Goal: Information Seeking & Learning: Learn about a topic

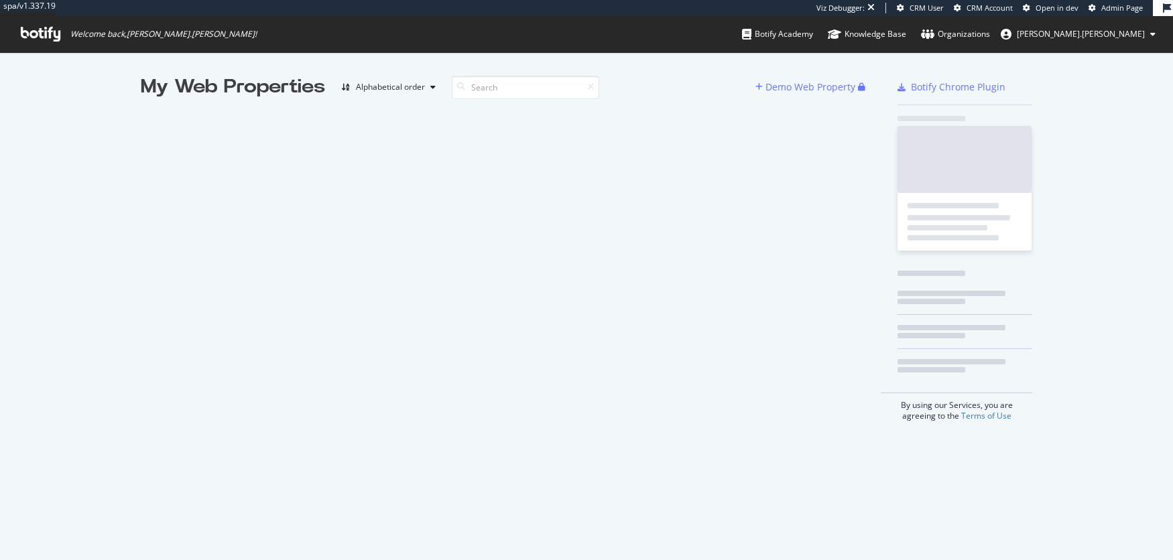
scroll to position [560, 1173]
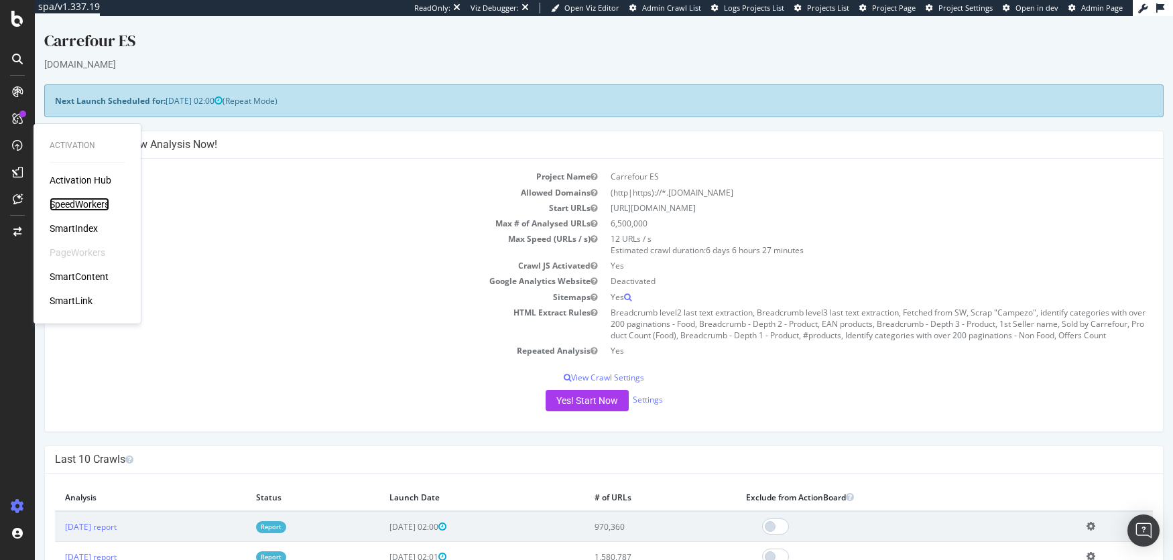
click at [82, 203] on div "SpeedWorkers" at bounding box center [80, 204] width 60 height 13
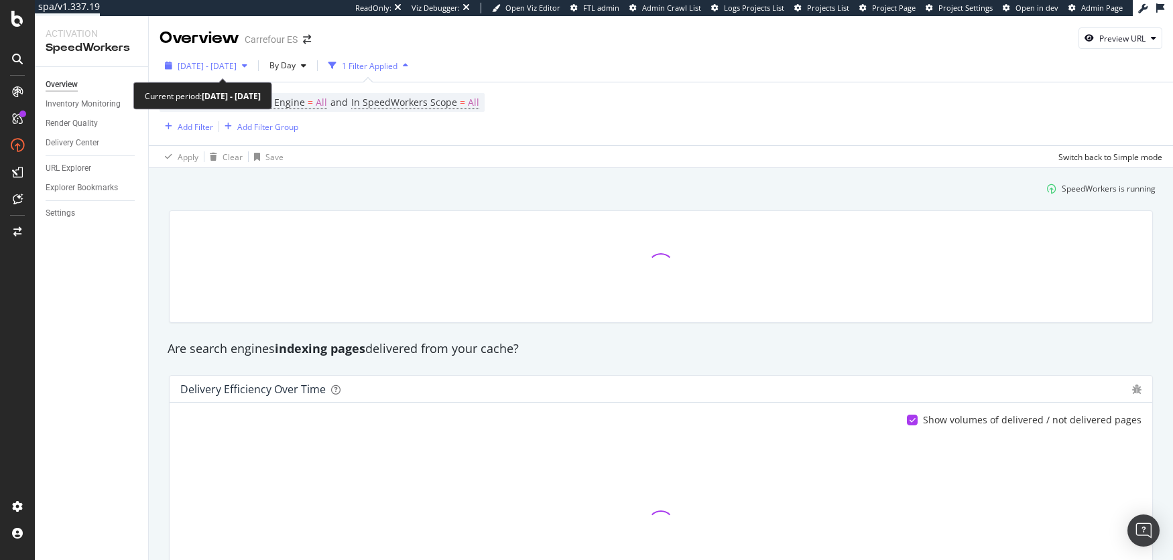
click at [247, 66] on icon "button" at bounding box center [244, 66] width 5 height 8
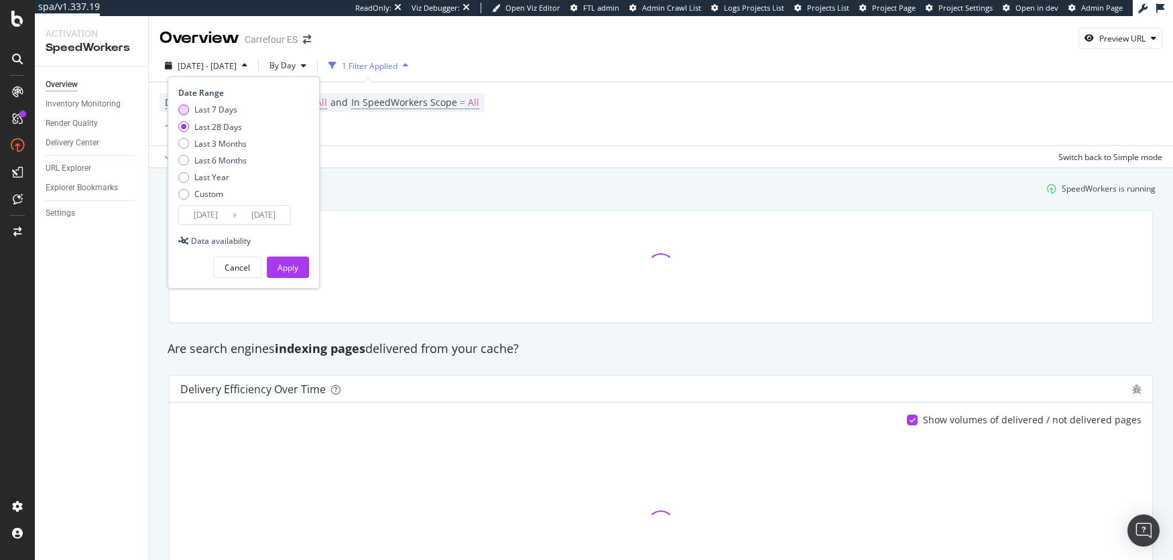
click at [229, 115] on div "Last 7 Days" at bounding box center [215, 109] width 43 height 11
type input "2025/09/03"
click at [301, 265] on button "Apply" at bounding box center [288, 267] width 42 height 21
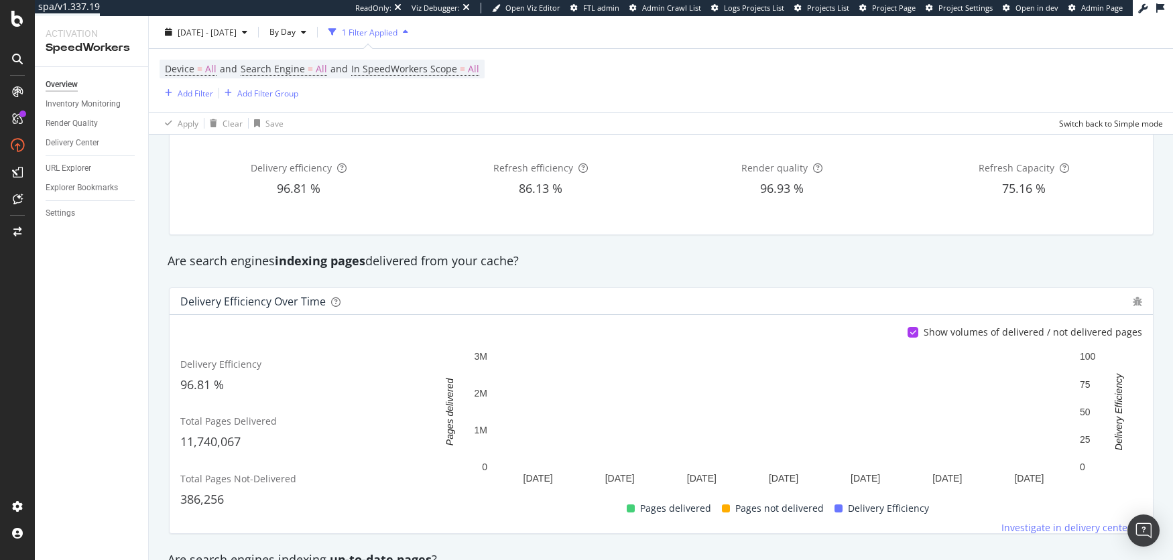
scroll to position [87, 0]
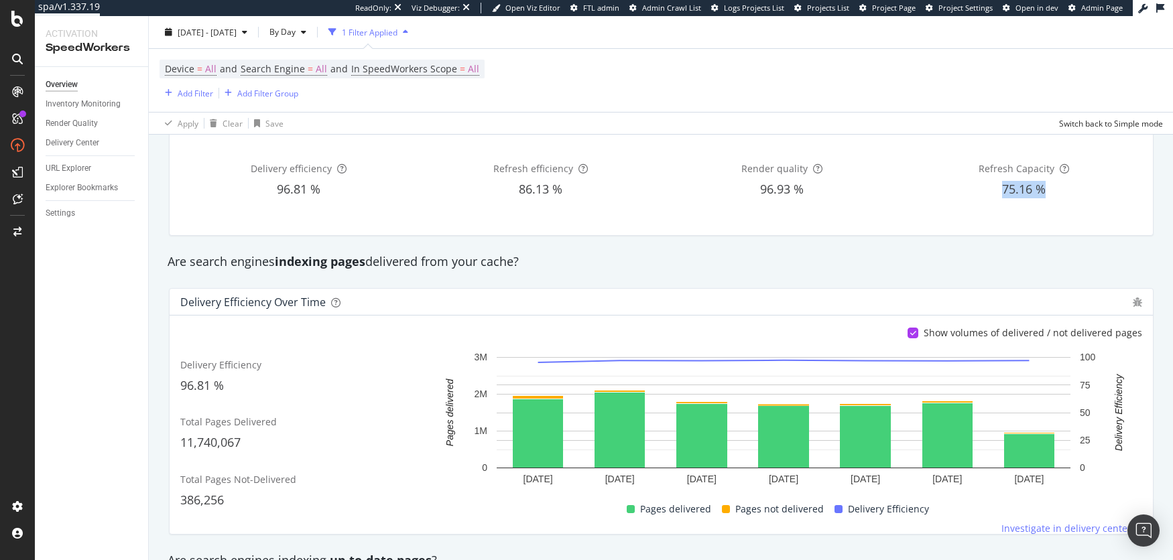
drag, startPoint x: 1003, startPoint y: 190, endPoint x: 1050, endPoint y: 191, distance: 46.9
click at [1050, 191] on div "75.16 %" at bounding box center [1023, 189] width 237 height 17
click at [237, 34] on span "2025 Sep. 3rd - Sep. 9th" at bounding box center [207, 31] width 59 height 11
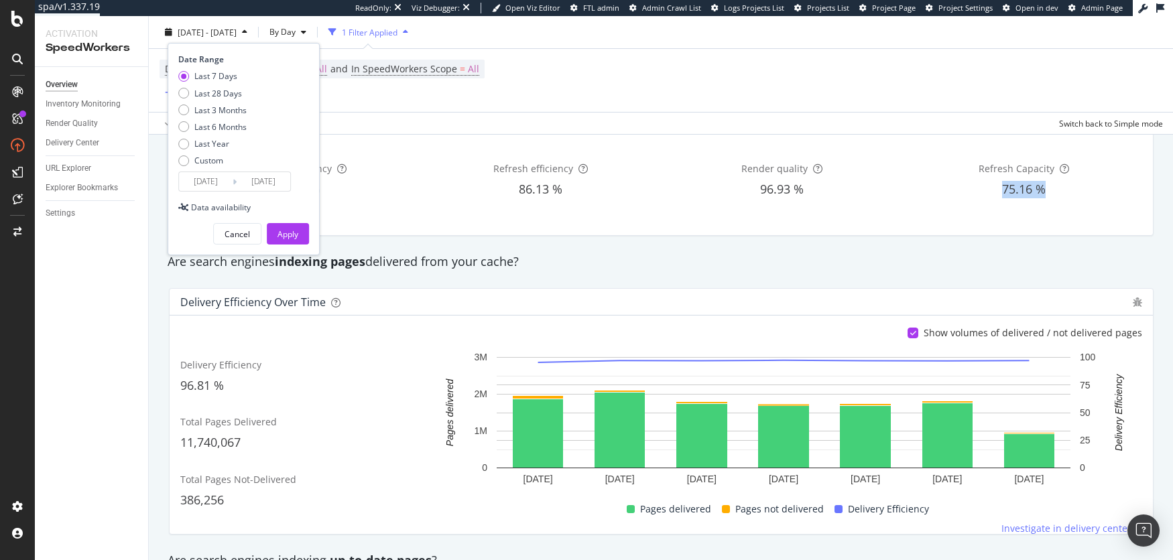
click at [222, 181] on input "2025/09/03" at bounding box center [206, 181] width 54 height 19
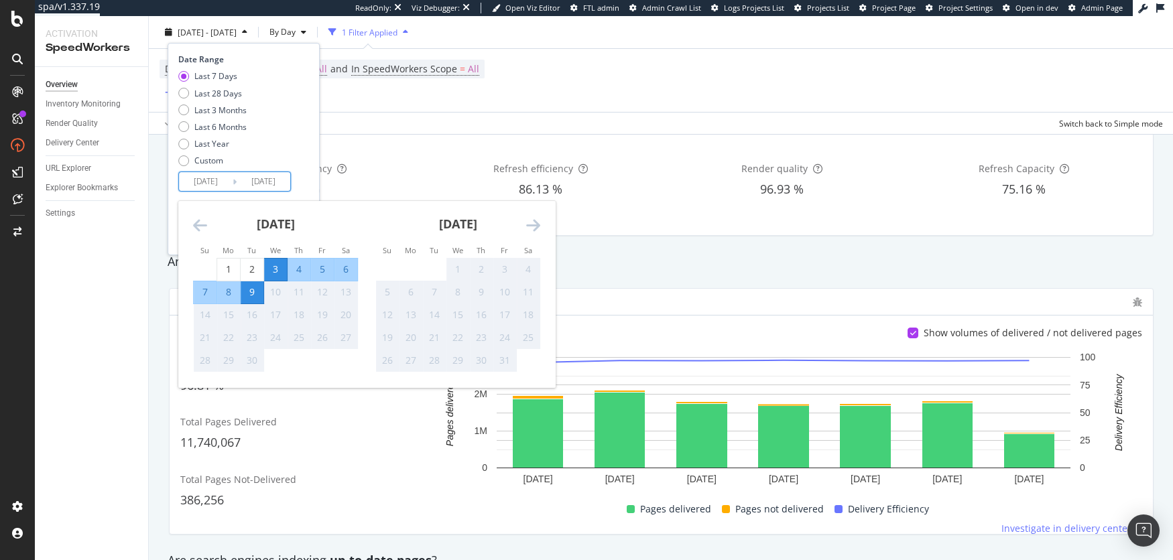
click at [229, 292] on div "8" at bounding box center [228, 291] width 23 height 13
type input "2025/09/08"
click at [252, 293] on div "9" at bounding box center [252, 291] width 23 height 13
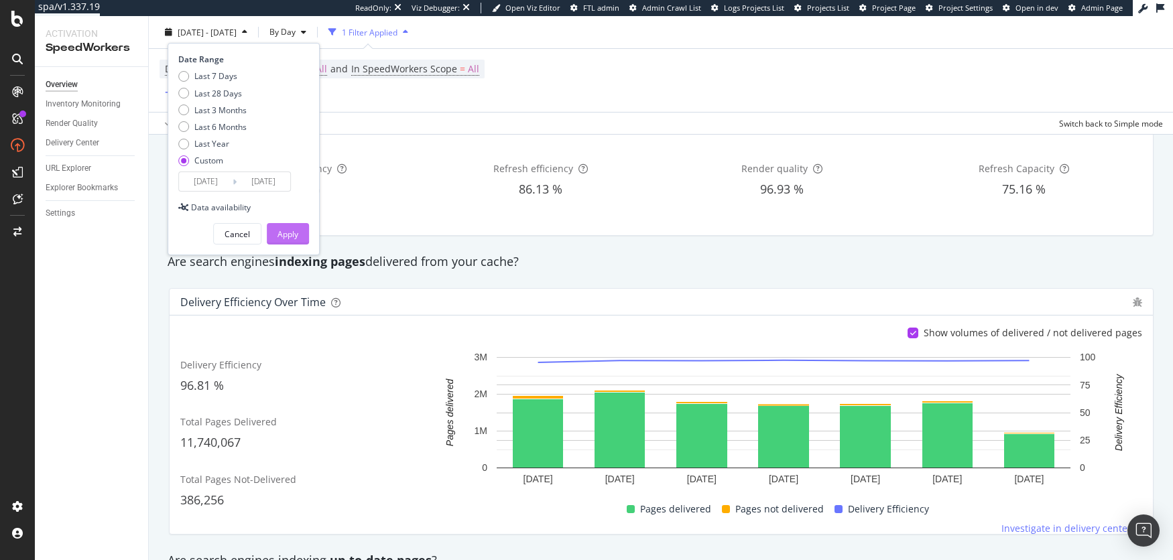
click at [287, 234] on div "Apply" at bounding box center [287, 234] width 21 height 11
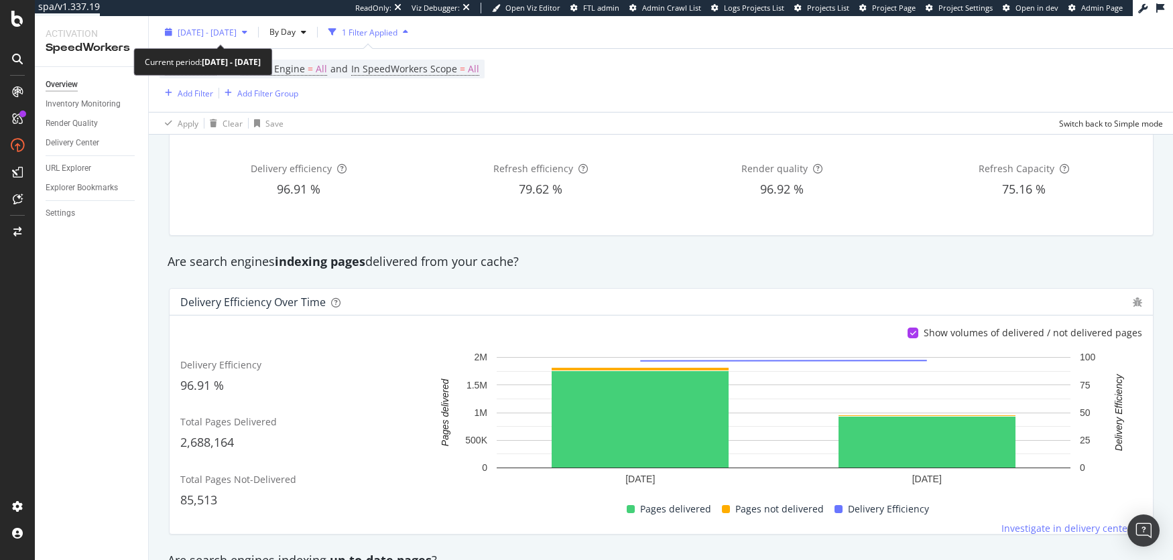
click at [231, 33] on span "2025 Sep. 8th - Sep. 9th" at bounding box center [207, 31] width 59 height 11
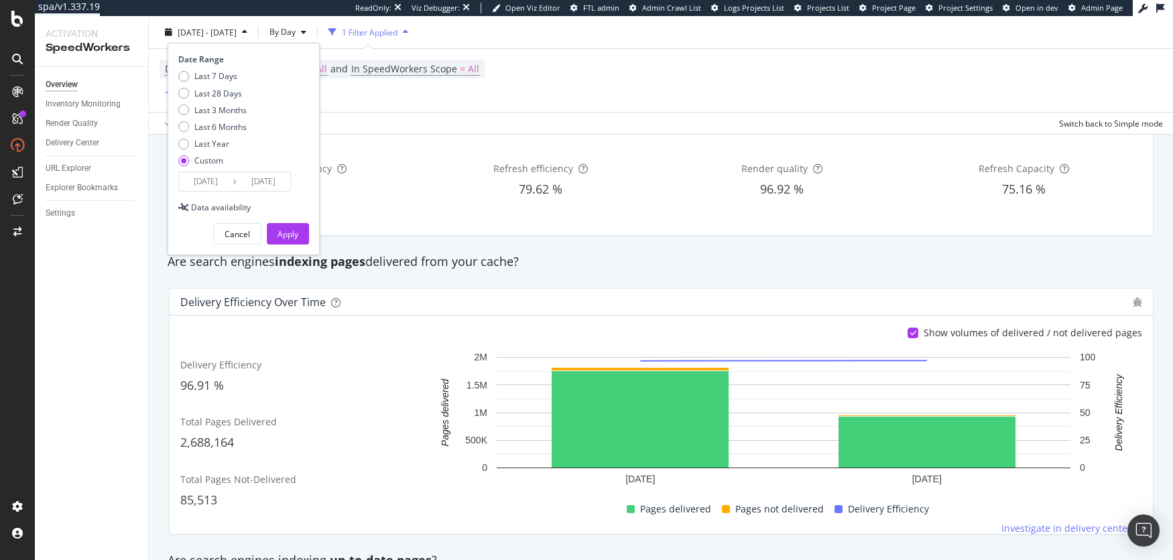
click at [216, 186] on input "2025/09/08" at bounding box center [206, 181] width 54 height 19
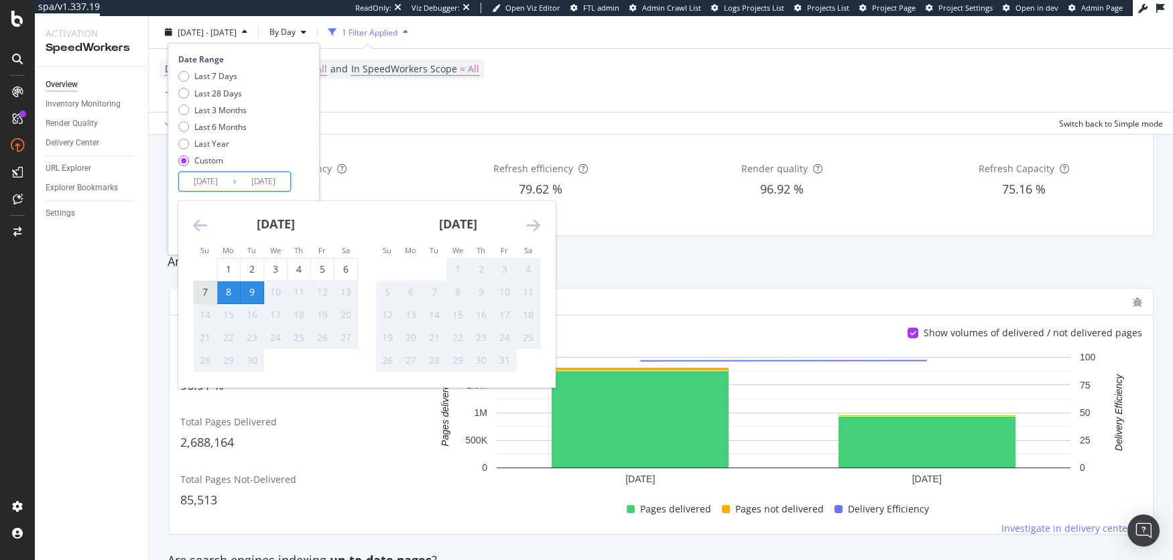
click at [200, 296] on div "7" at bounding box center [205, 291] width 23 height 13
type input "2025/09/07"
click at [228, 295] on div "8" at bounding box center [228, 291] width 23 height 13
type input "2025/09/08"
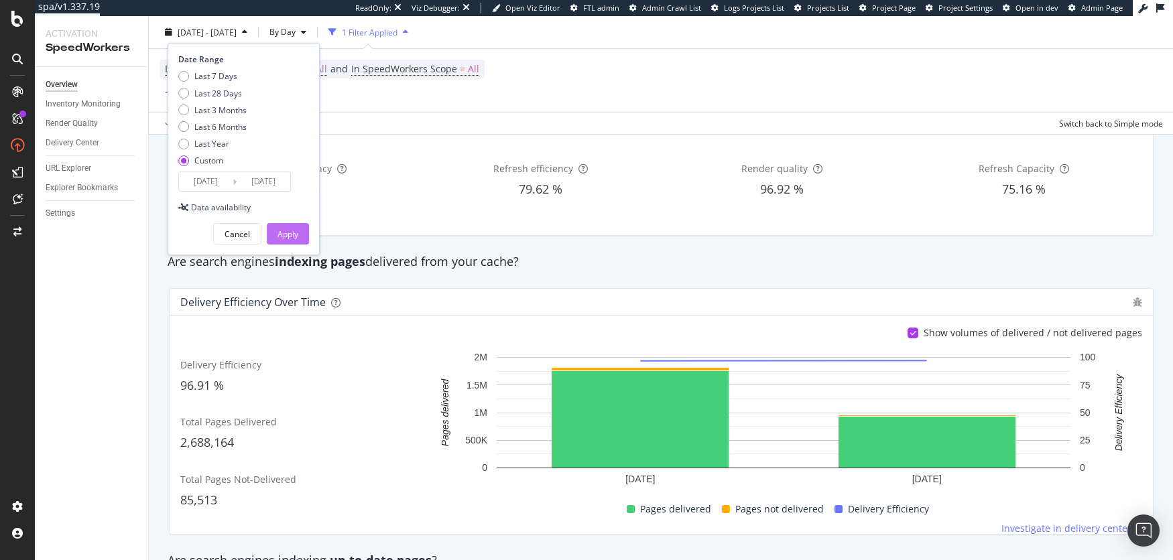
click at [290, 231] on div "Apply" at bounding box center [287, 234] width 21 height 11
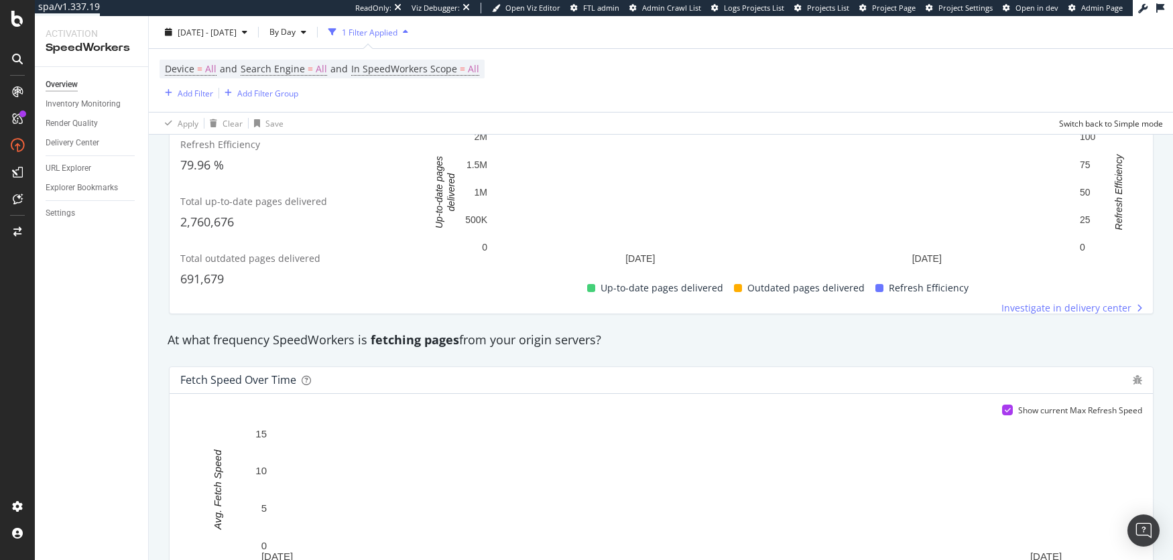
scroll to position [548, 0]
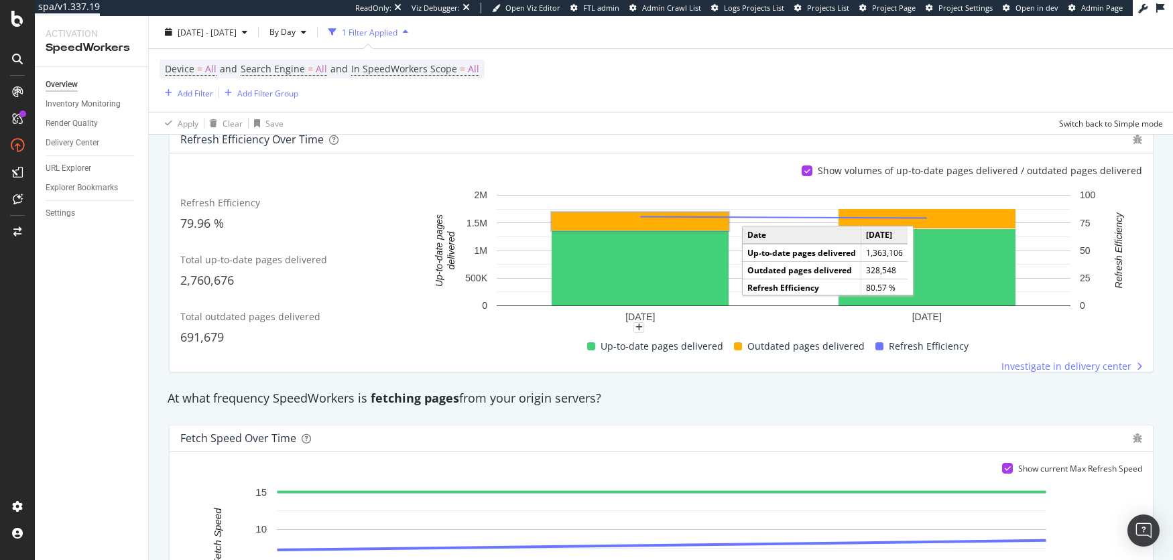
click at [600, 222] on rect "A chart." at bounding box center [640, 221] width 177 height 18
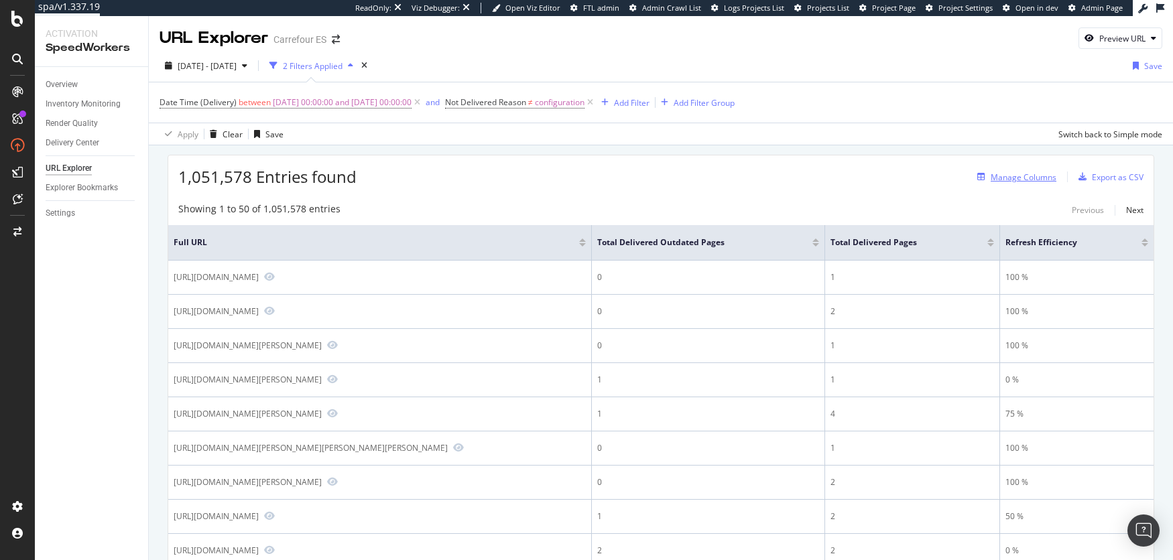
click at [1019, 182] on div "Manage Columns" at bounding box center [1014, 177] width 84 height 15
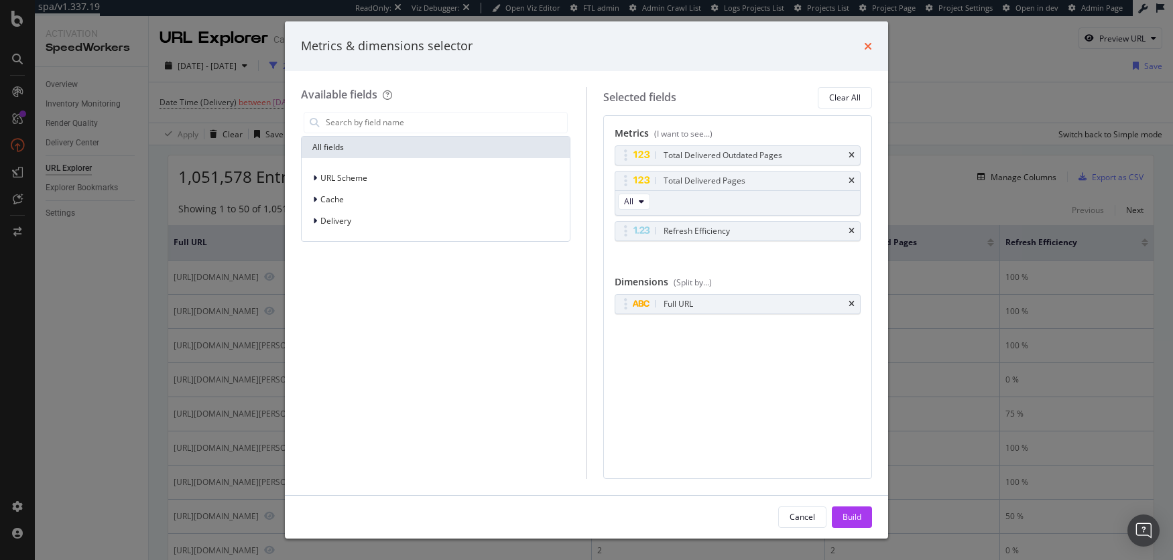
click at [871, 45] on icon "times" at bounding box center [868, 46] width 8 height 11
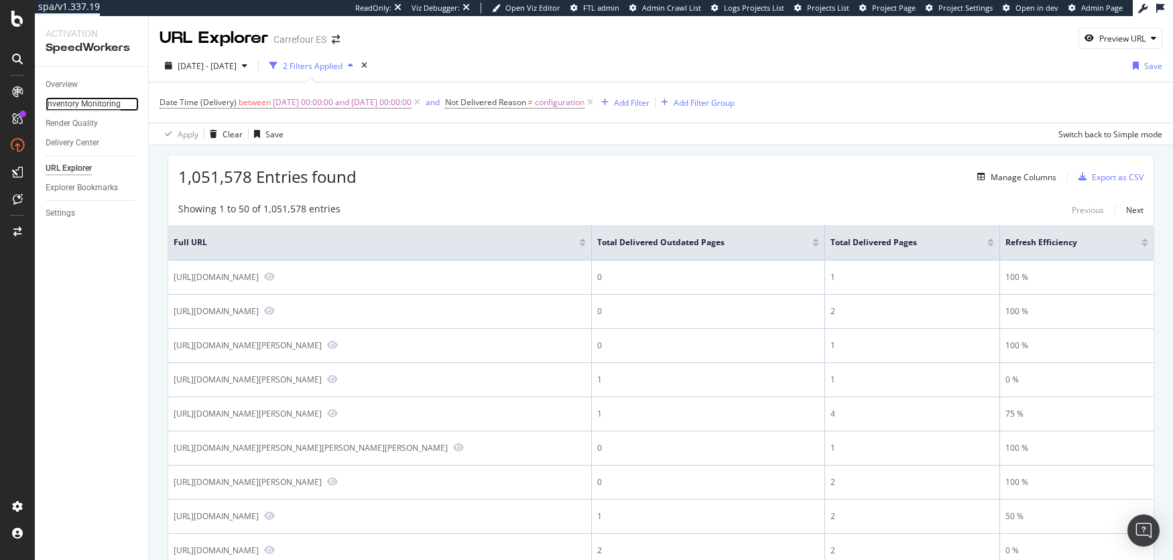
click at [102, 105] on div "Inventory Monitoring" at bounding box center [83, 104] width 75 height 14
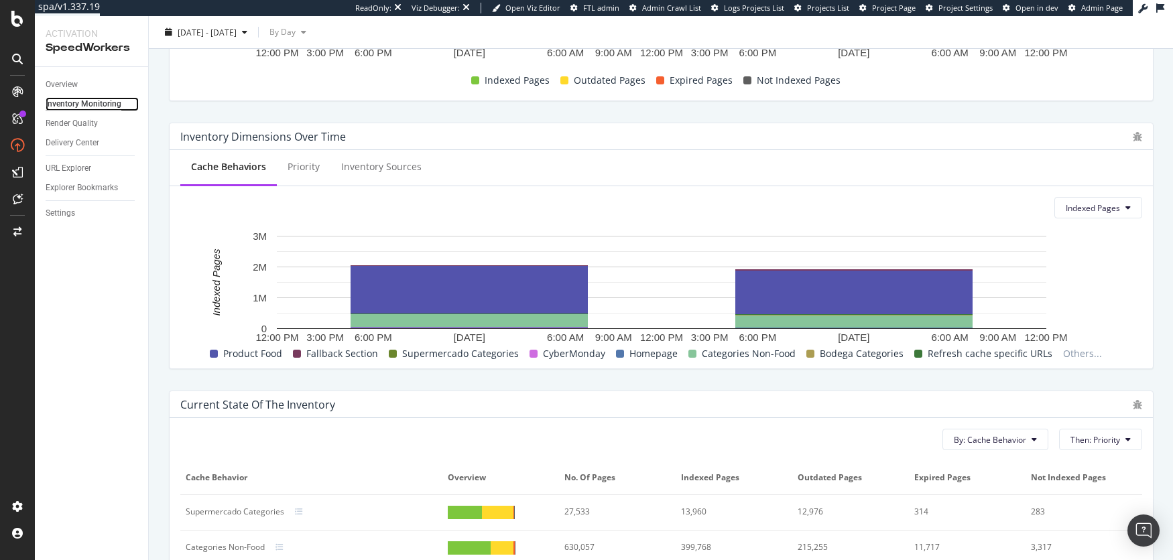
scroll to position [18, 0]
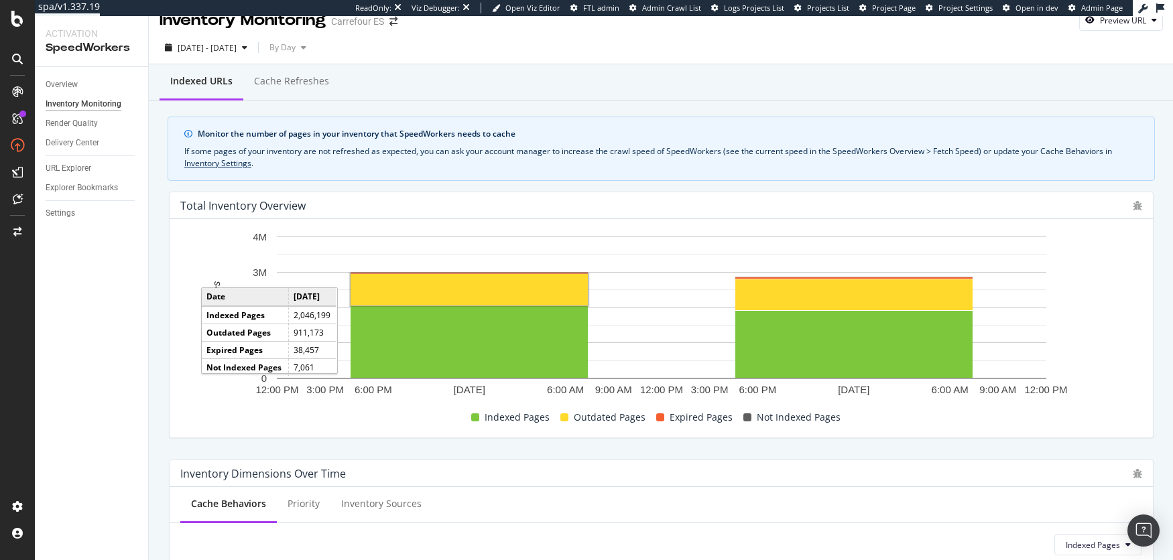
click at [506, 297] on rect "A chart." at bounding box center [468, 289] width 237 height 31
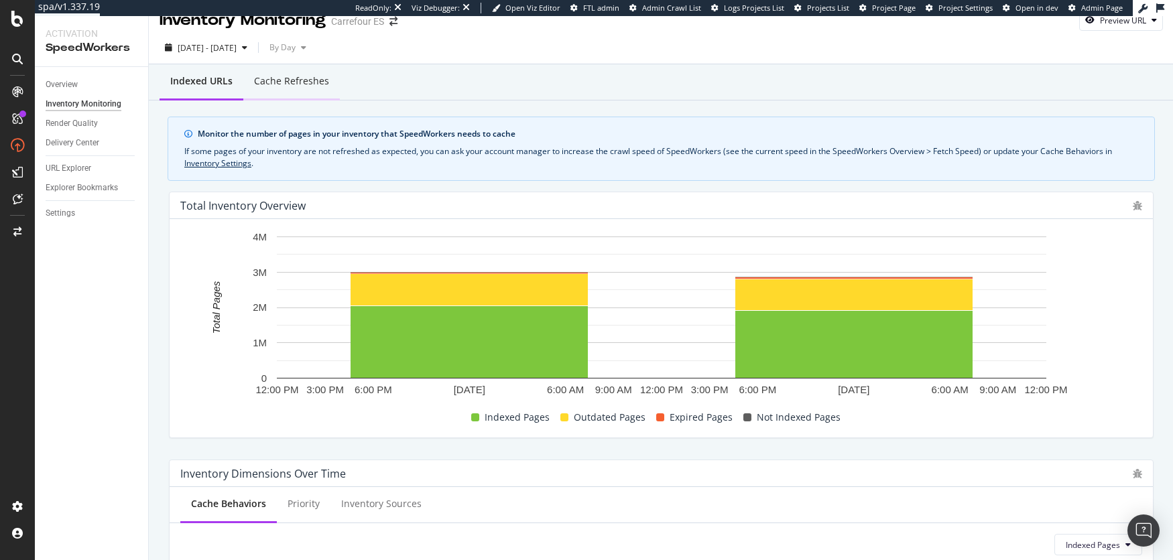
click at [315, 82] on div "Cache refreshes" at bounding box center [291, 80] width 75 height 13
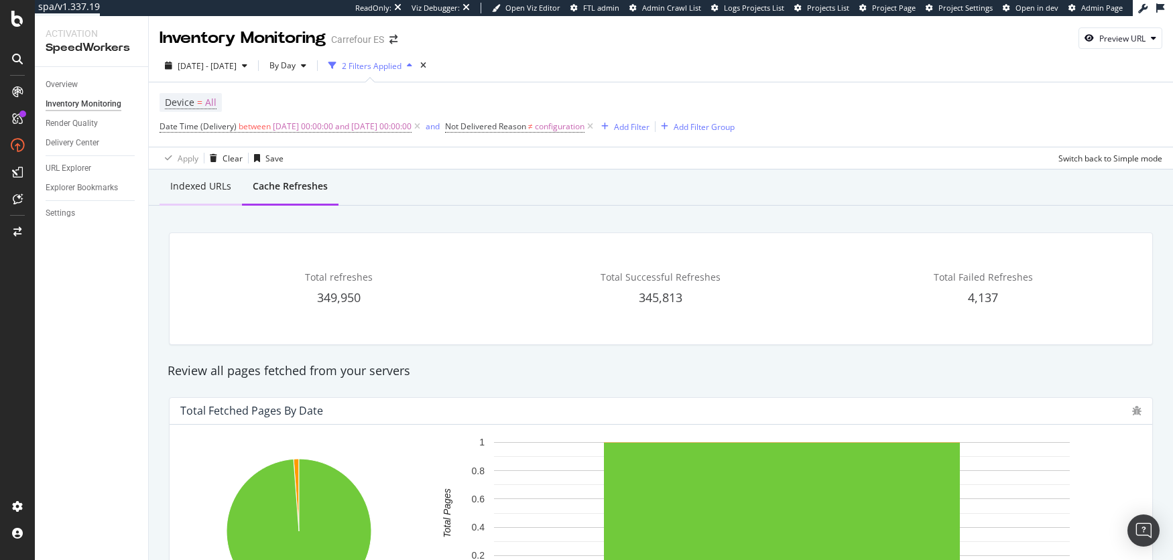
click at [192, 188] on div "Indexed URLs" at bounding box center [200, 186] width 61 height 13
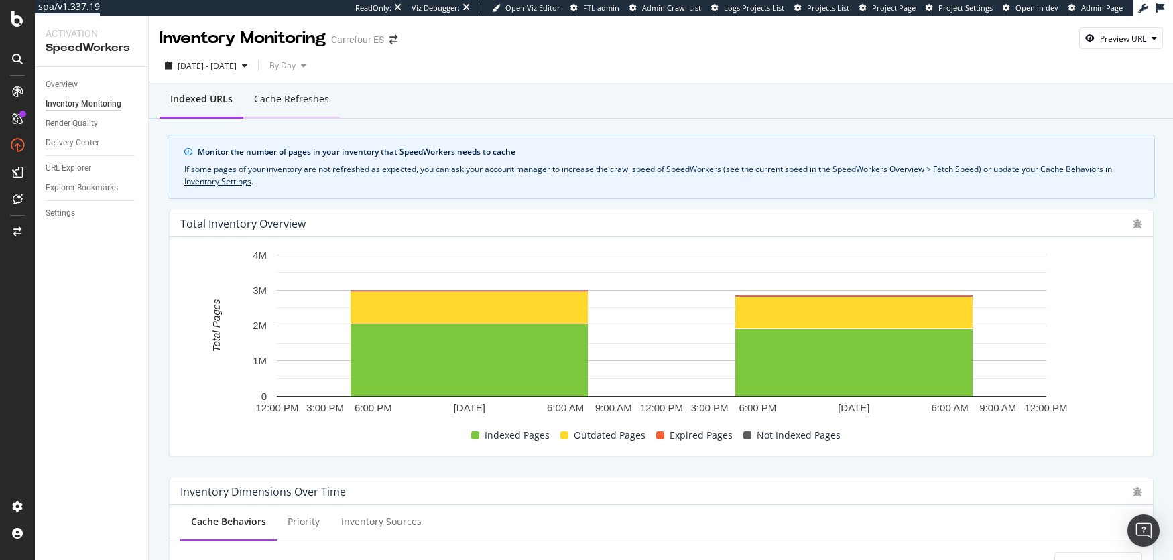
click at [302, 103] on div "Cache refreshes" at bounding box center [291, 98] width 75 height 13
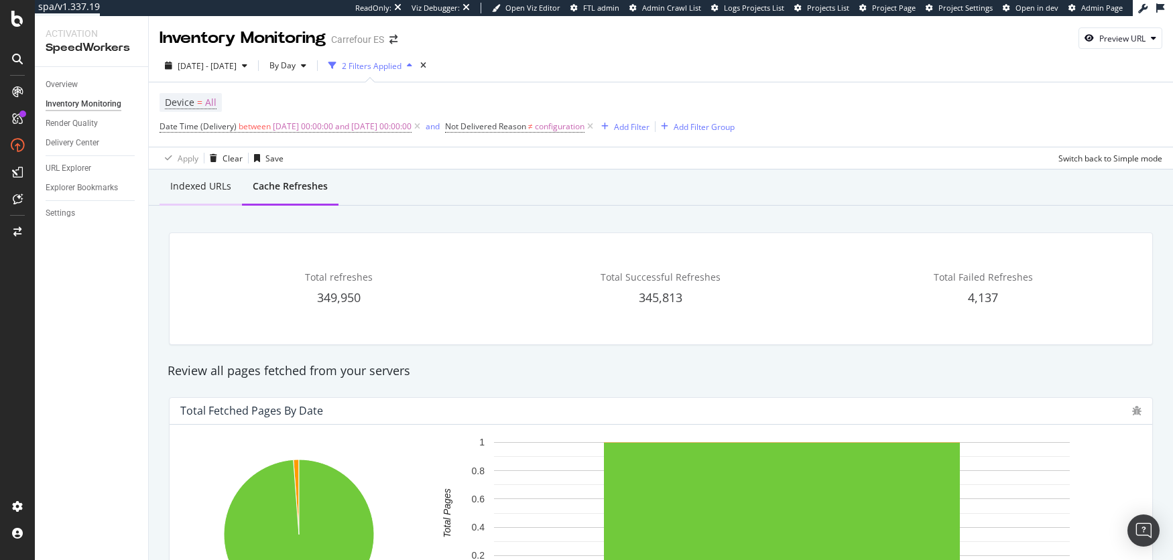
click at [200, 188] on div "Indexed URLs" at bounding box center [200, 186] width 61 height 13
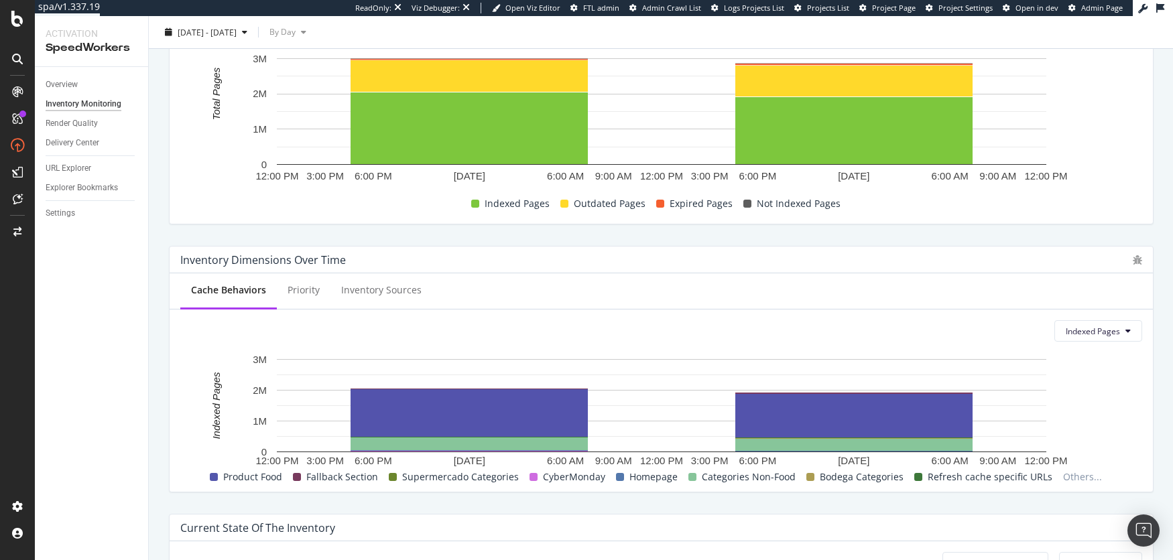
scroll to position [191, 0]
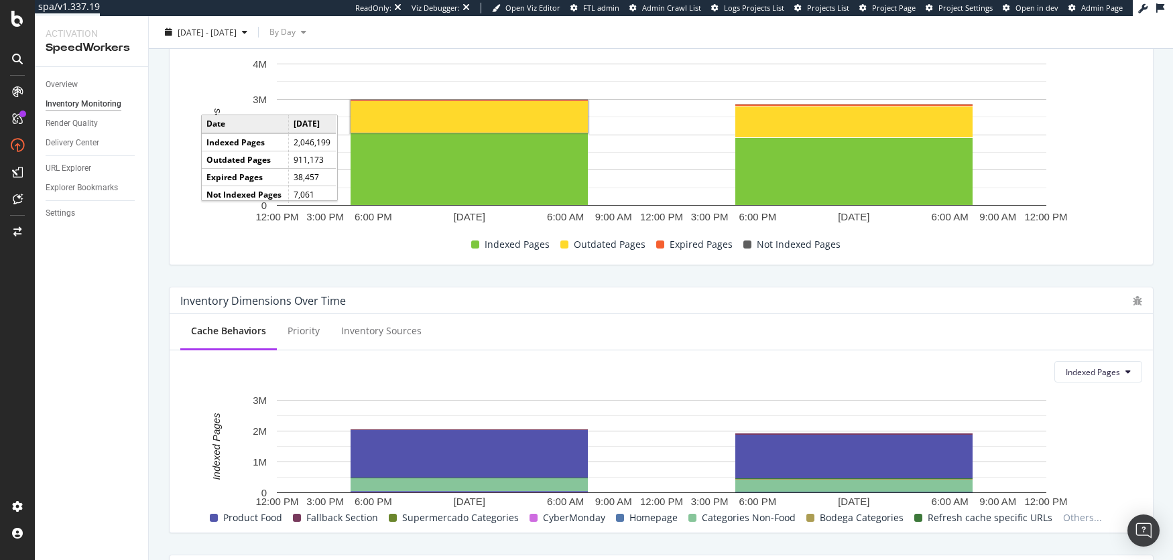
click at [425, 117] on rect "A chart." at bounding box center [468, 116] width 237 height 31
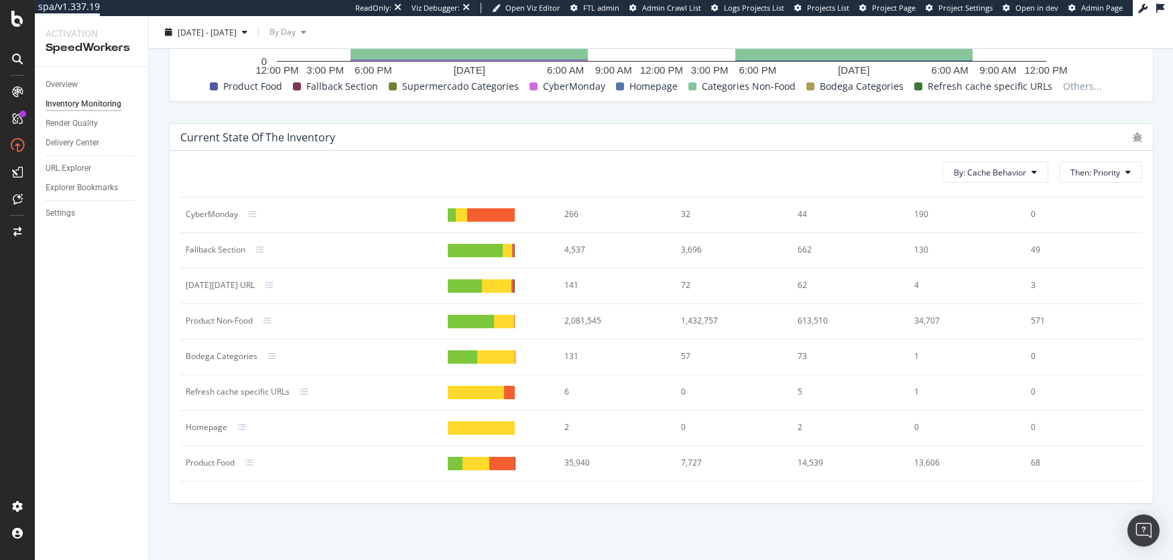
scroll to position [122, 0]
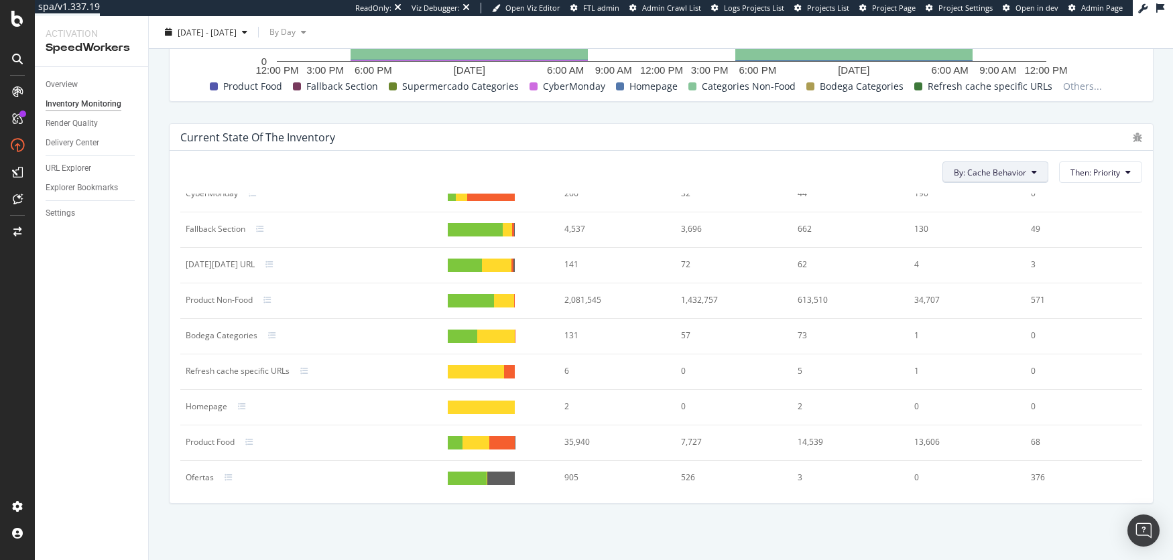
click at [1036, 168] on icon at bounding box center [1033, 172] width 5 height 8
click at [986, 247] on span "Inventory Sources" at bounding box center [1000, 247] width 91 height 12
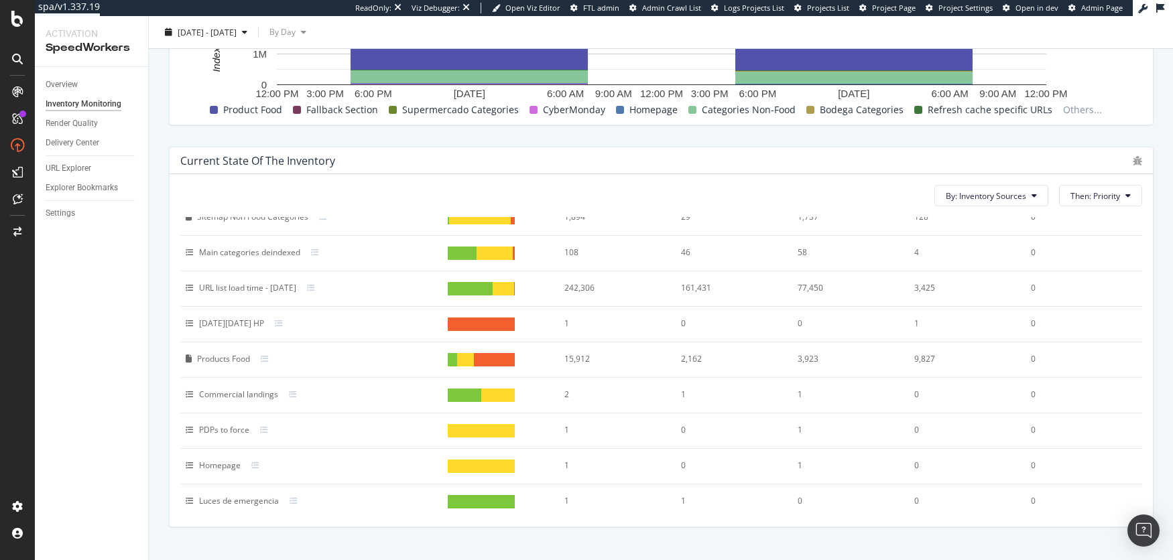
scroll to position [594, 0]
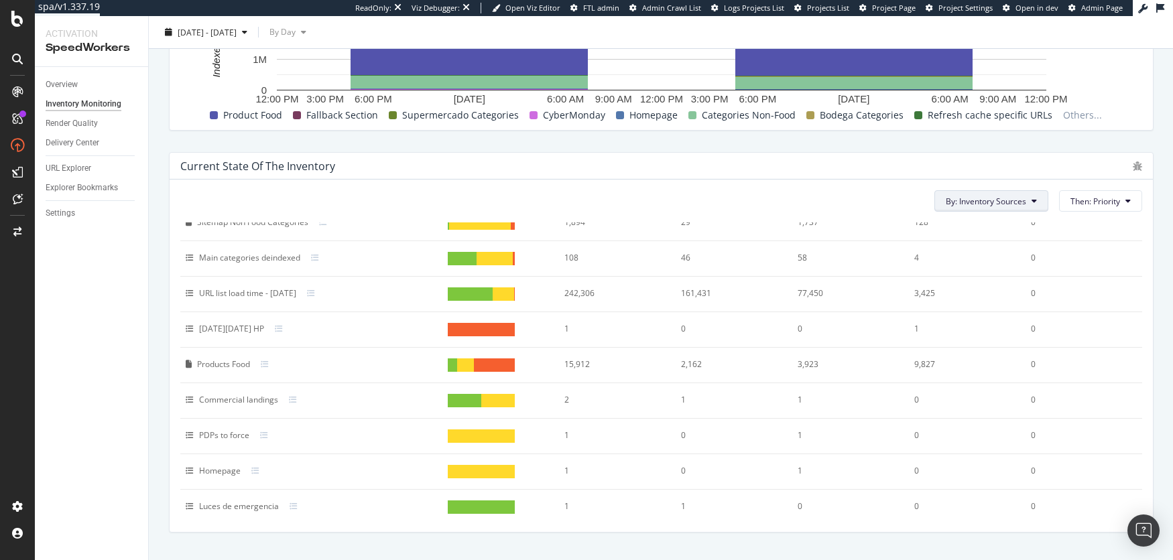
click at [1016, 196] on span "By: Inventory Sources" at bounding box center [986, 201] width 80 height 11
click at [1000, 221] on span "Cache Behavior" at bounding box center [991, 226] width 91 height 12
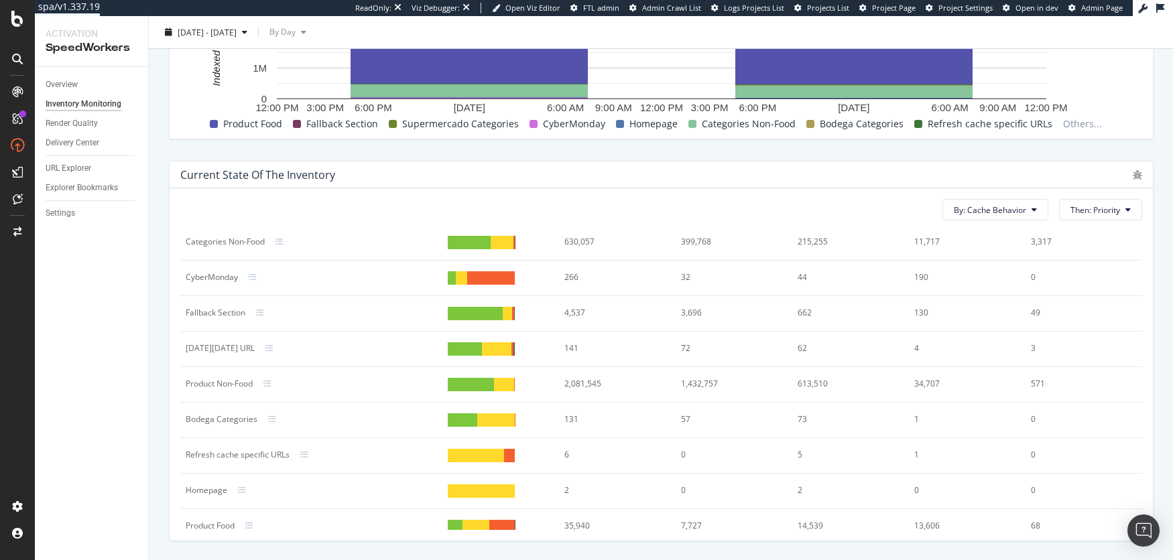
scroll to position [11, 0]
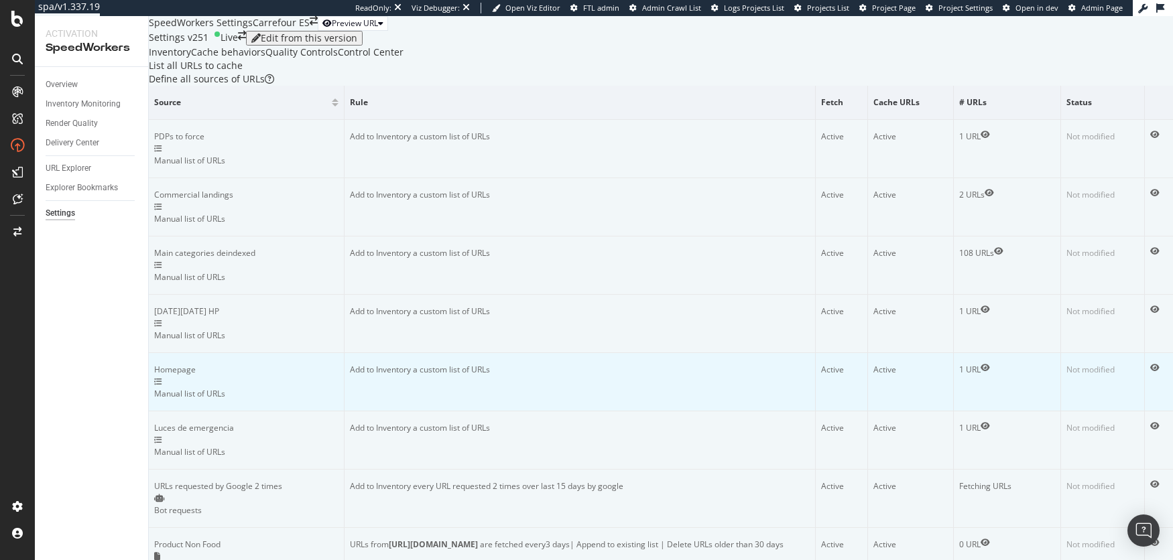
scroll to position [40, 0]
click at [265, 59] on div "Cache behaviors" at bounding box center [228, 52] width 74 height 13
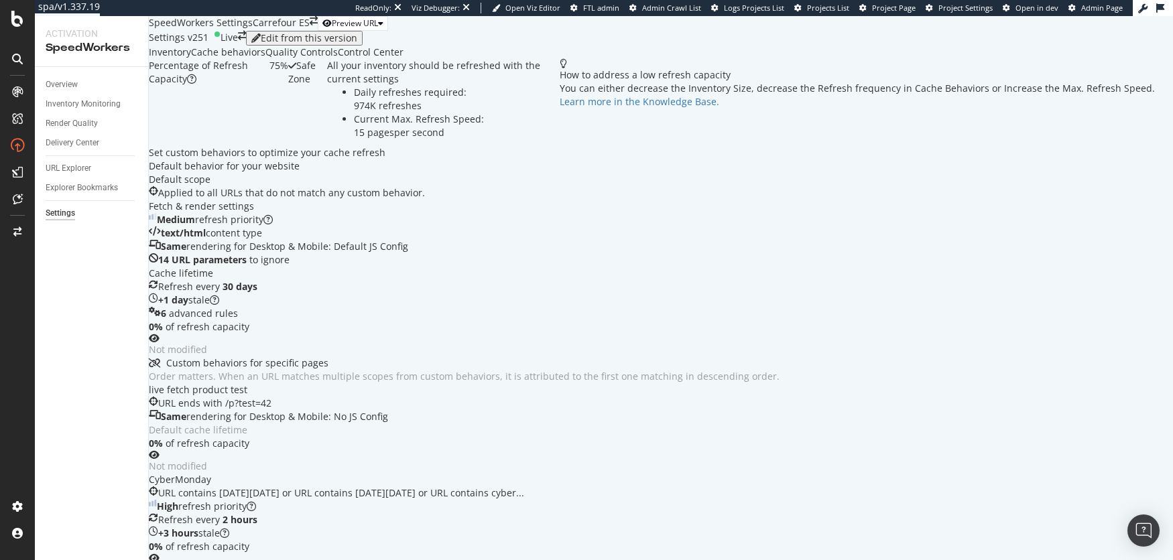
click at [187, 59] on div "Inventory" at bounding box center [170, 52] width 42 height 13
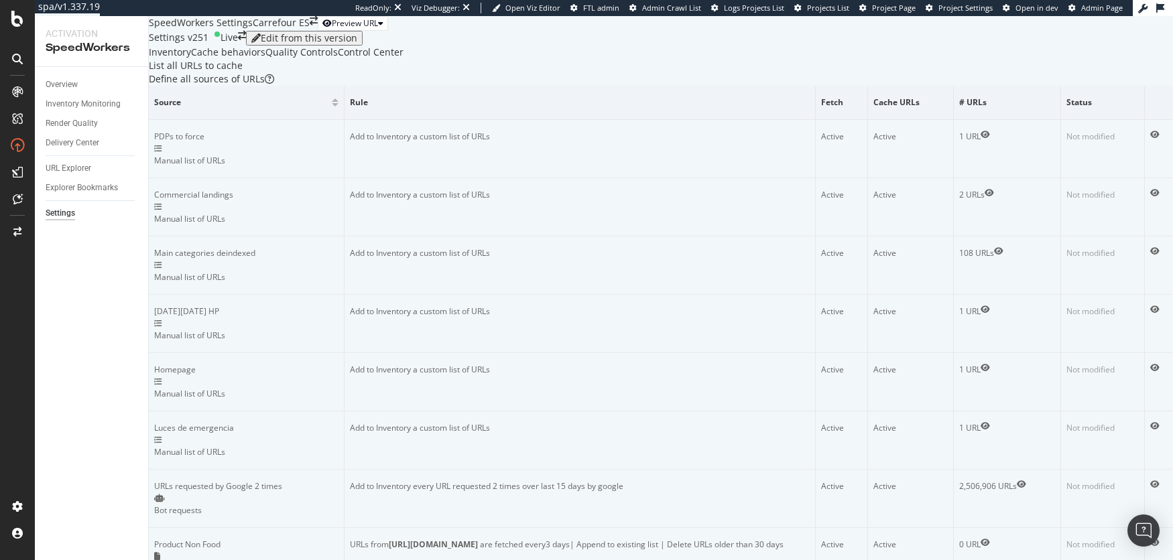
scroll to position [312, 0]
